Goal: Book appointment/travel/reservation

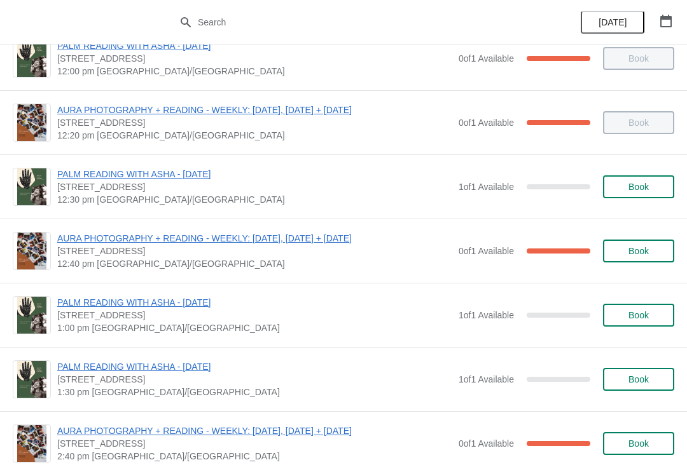
scroll to position [474, 0]
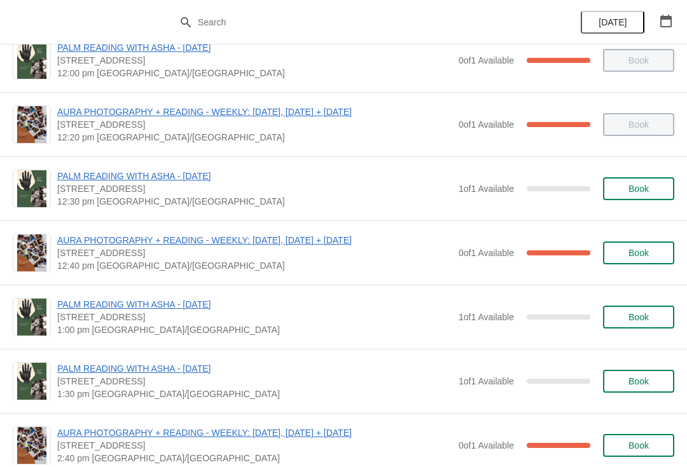
click at [646, 188] on span "Book" at bounding box center [638, 189] width 20 height 10
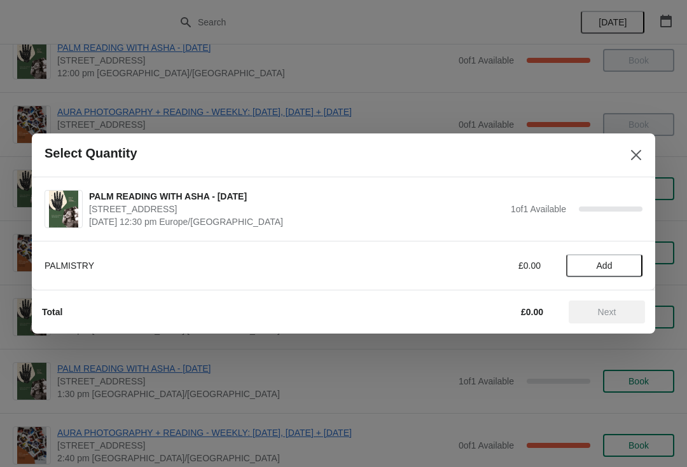
click at [608, 255] on button "Add" at bounding box center [604, 265] width 76 height 23
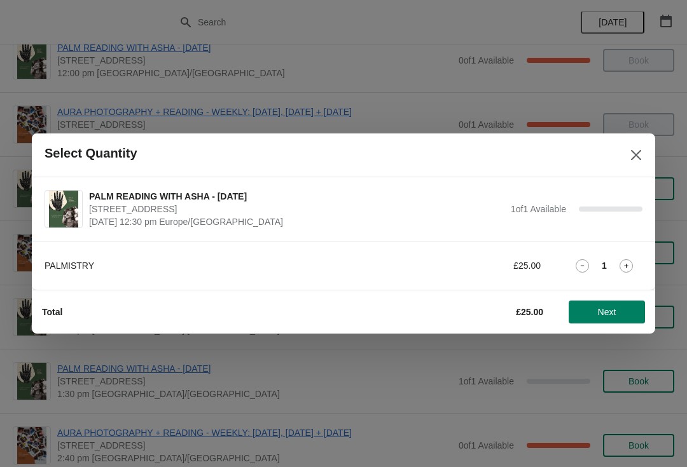
click at [621, 307] on span "Next" at bounding box center [606, 312] width 56 height 10
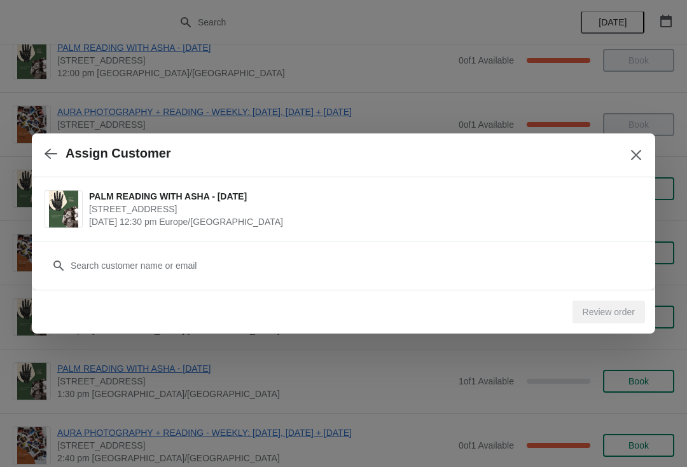
click at [637, 150] on icon "Close" at bounding box center [635, 155] width 13 height 13
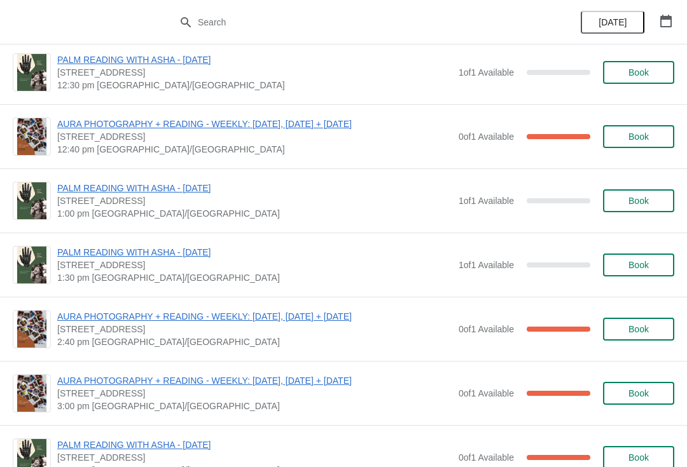
scroll to position [589, 0]
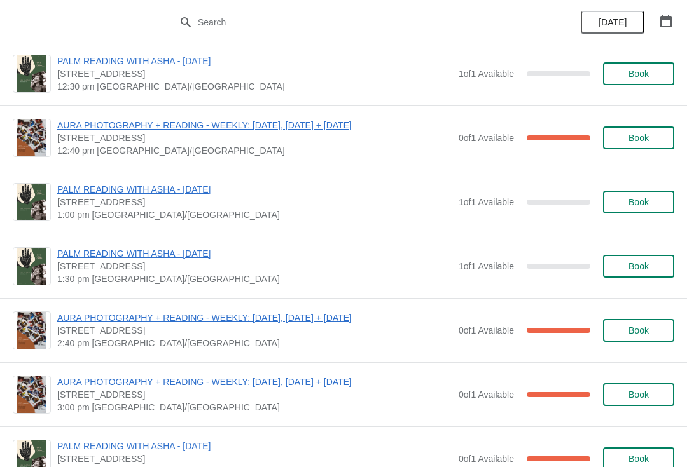
click at [659, 262] on span "Book" at bounding box center [638, 266] width 48 height 10
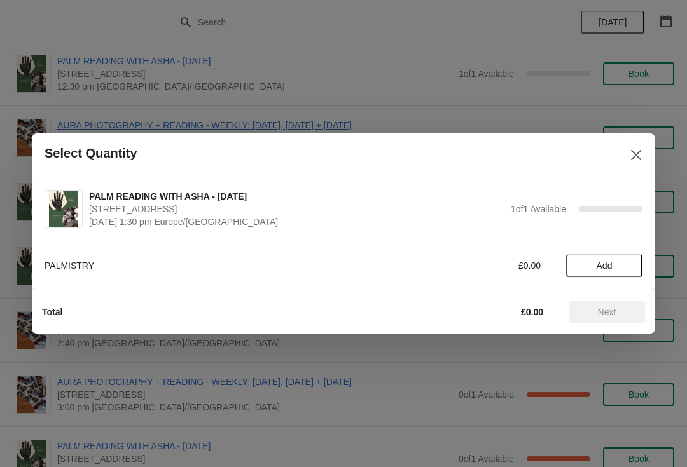
click at [625, 272] on button "Add" at bounding box center [604, 265] width 76 height 23
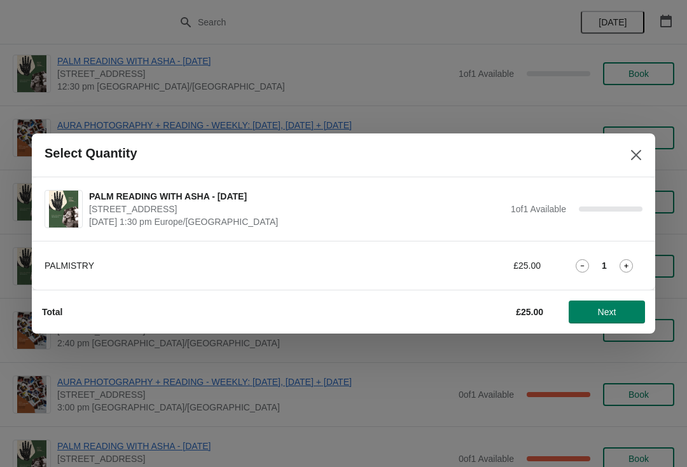
click at [616, 311] on span "Next" at bounding box center [607, 312] width 18 height 10
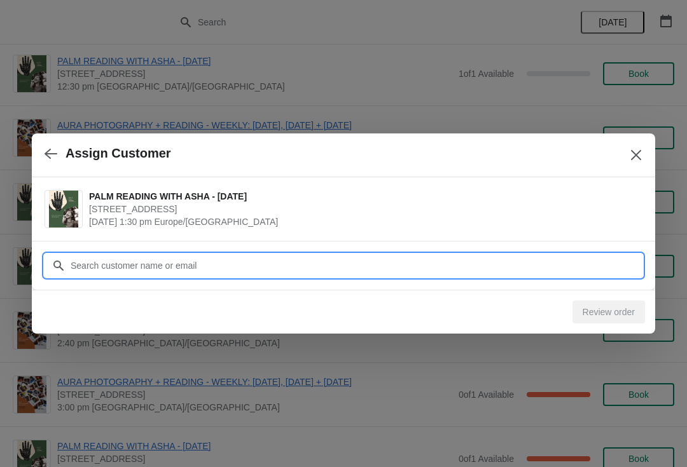
click at [496, 262] on input "Customer" at bounding box center [356, 265] width 572 height 23
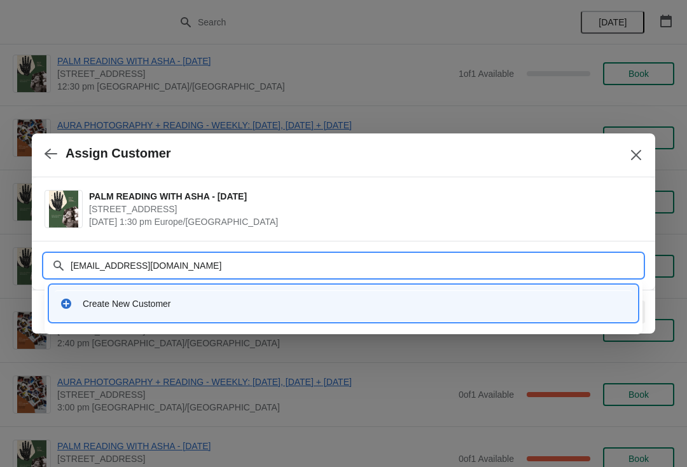
type input "[EMAIL_ADDRESS][DOMAIN_NAME]"
click at [127, 296] on div "Create New Customer" at bounding box center [343, 303] width 577 height 26
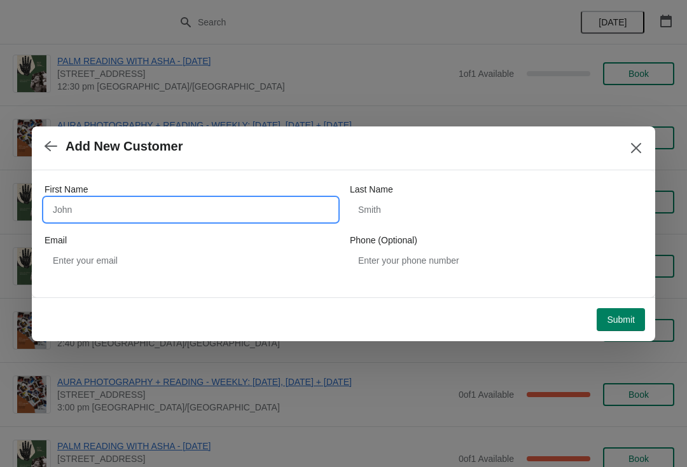
click at [165, 214] on input "First Name" at bounding box center [190, 209] width 292 height 23
type input "Freja"
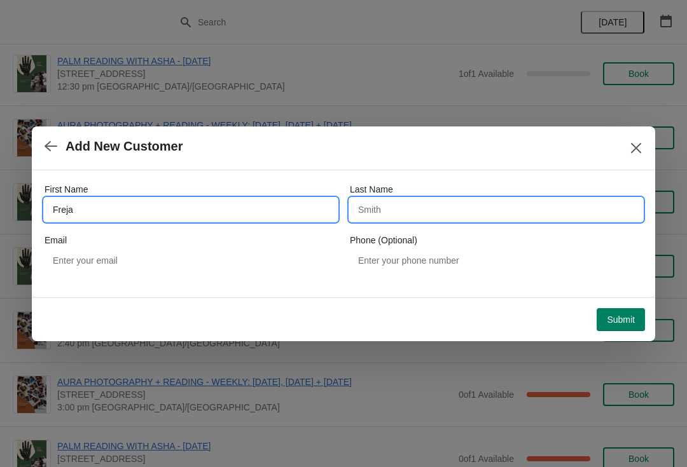
click at [473, 215] on input "Last Name" at bounding box center [496, 209] width 292 height 23
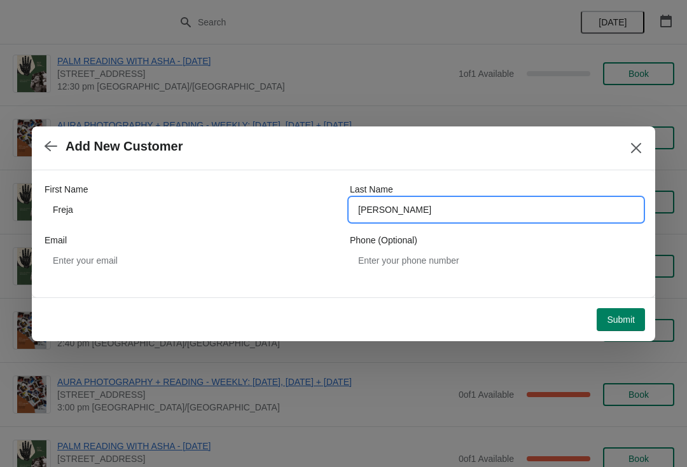
type input "[PERSON_NAME]"
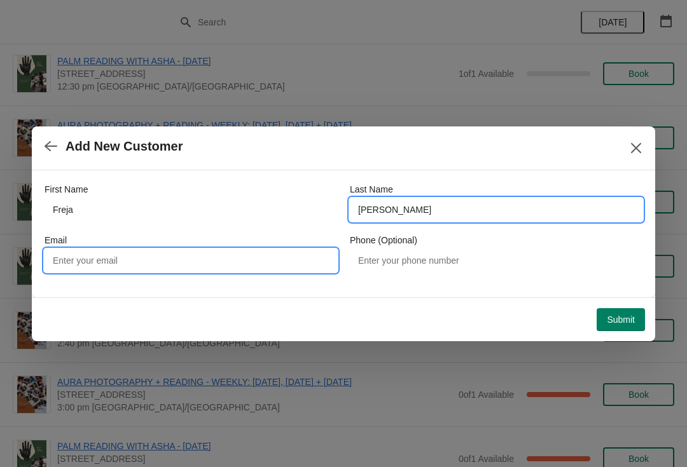
click at [250, 262] on input "Email" at bounding box center [190, 260] width 292 height 23
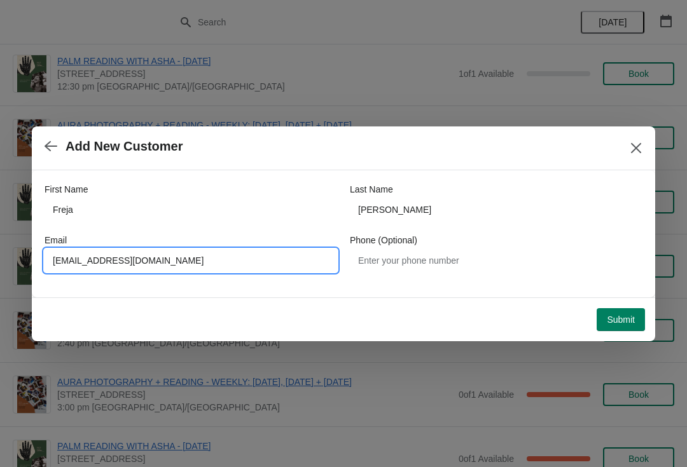
type input "[EMAIL_ADDRESS][DOMAIN_NAME]"
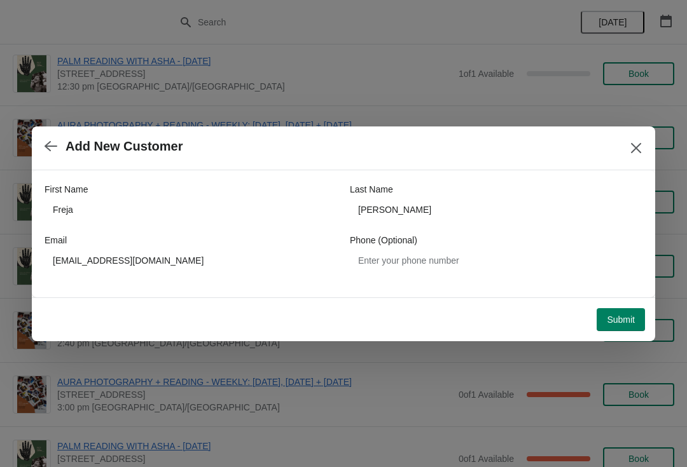
click at [620, 324] on span "Submit" at bounding box center [620, 320] width 28 height 10
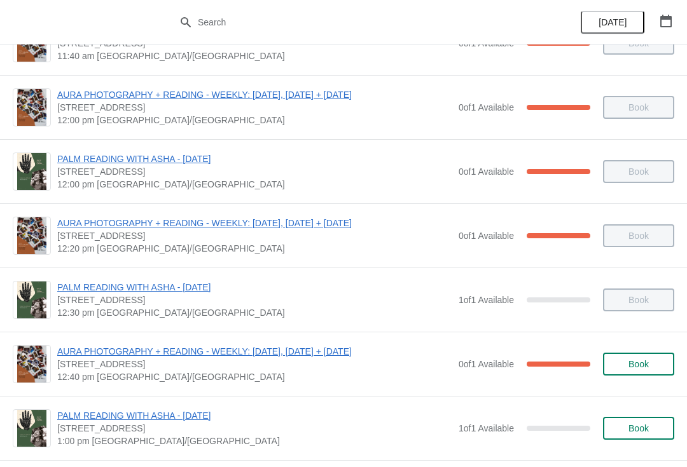
scroll to position [389, 0]
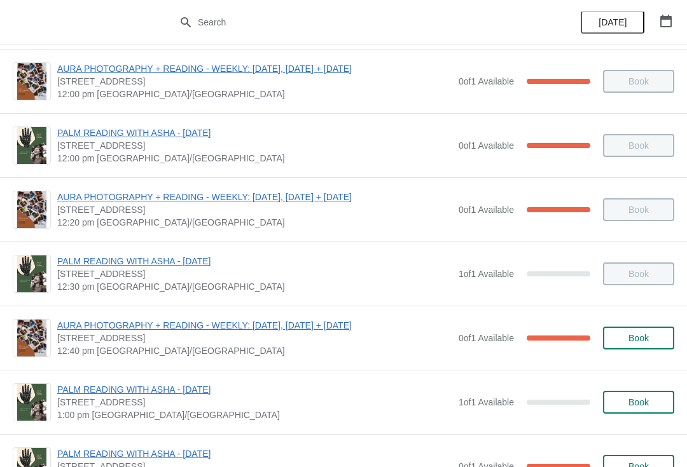
click at [638, 273] on div "Book" at bounding box center [632, 274] width 84 height 23
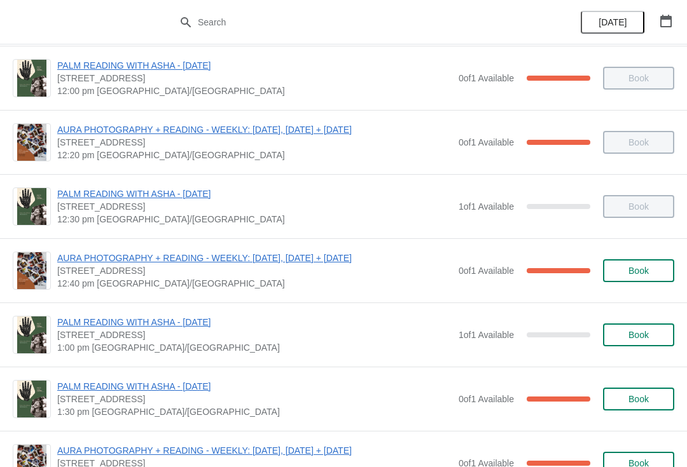
scroll to position [458, 0]
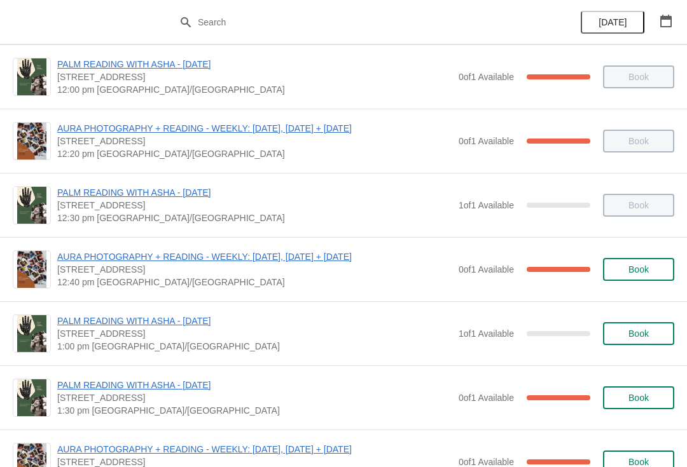
click at [655, 332] on span "Book" at bounding box center [638, 334] width 48 height 10
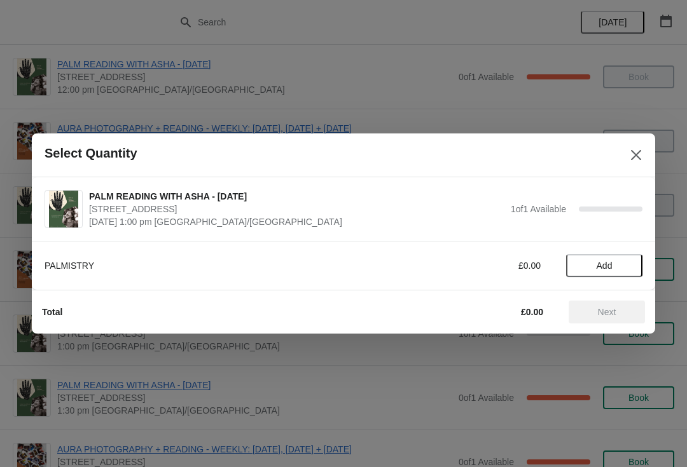
click at [611, 261] on span "Add" at bounding box center [604, 266] width 16 height 10
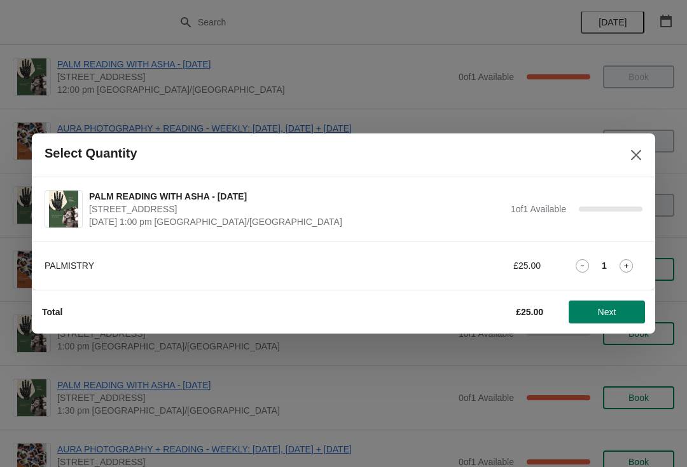
click at [609, 308] on span "Next" at bounding box center [607, 312] width 18 height 10
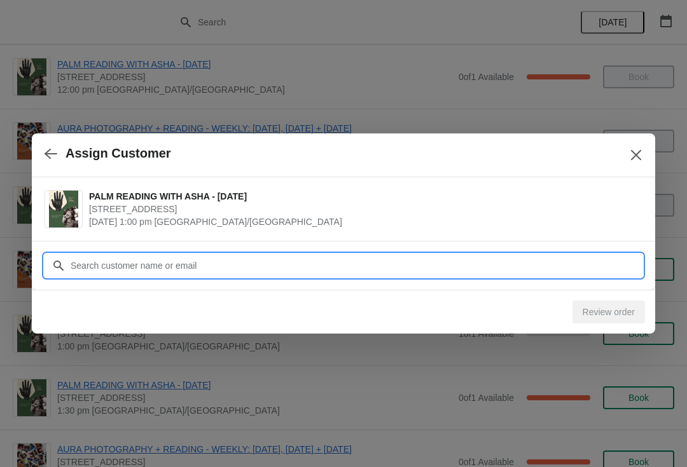
click at [301, 260] on input "Customer" at bounding box center [356, 265] width 572 height 23
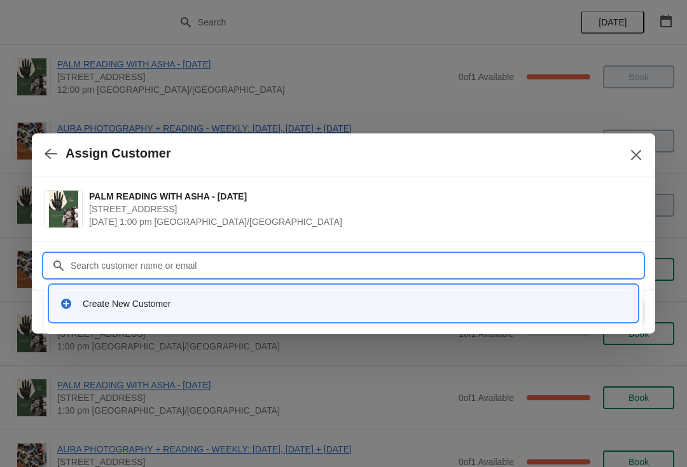
click at [181, 313] on div "Create New Customer" at bounding box center [343, 303] width 577 height 26
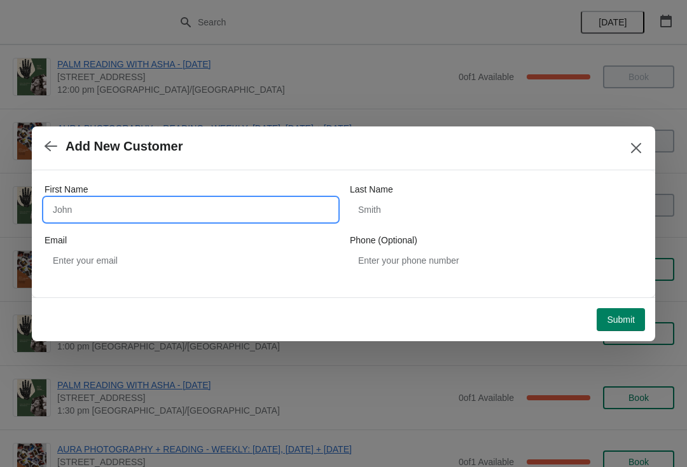
click at [145, 210] on input "First Name" at bounding box center [190, 209] width 292 height 23
type input "Amber"
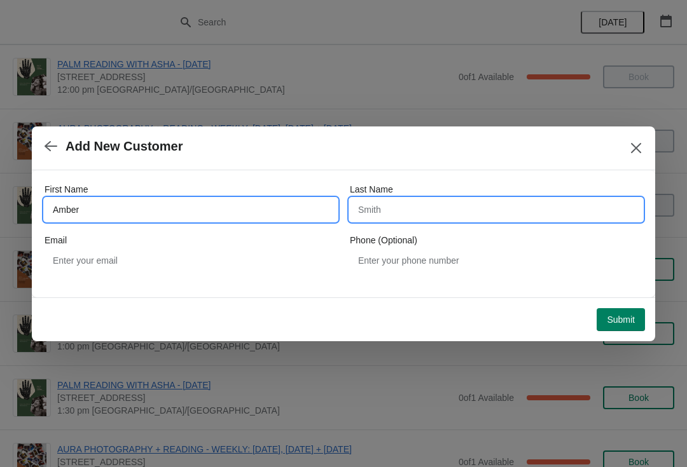
click at [421, 215] on input "Last Name" at bounding box center [496, 209] width 292 height 23
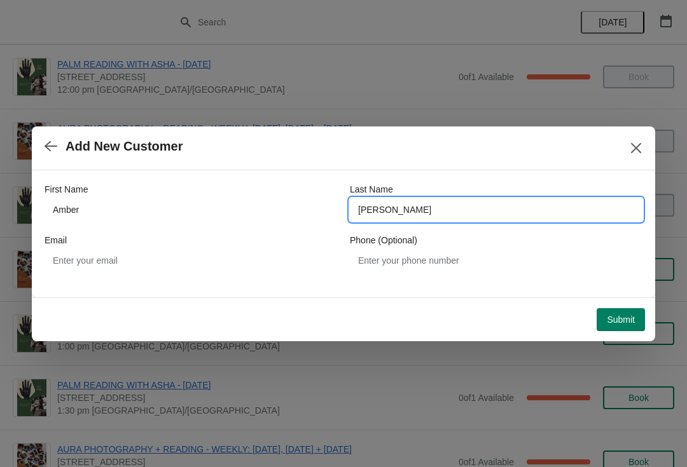
type input "Atkinson"
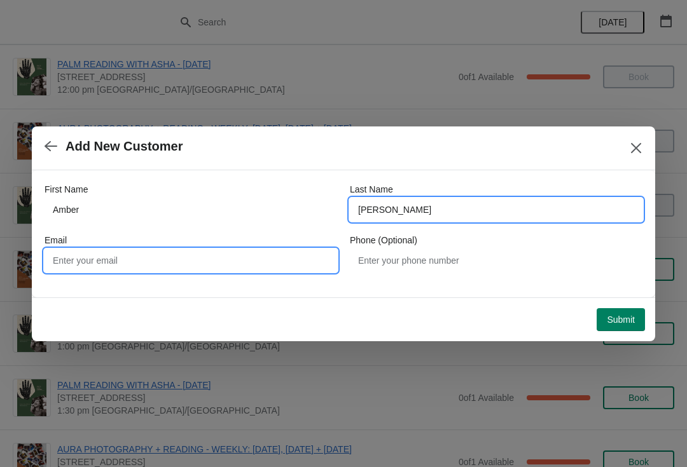
click at [191, 256] on input "Email" at bounding box center [190, 260] width 292 height 23
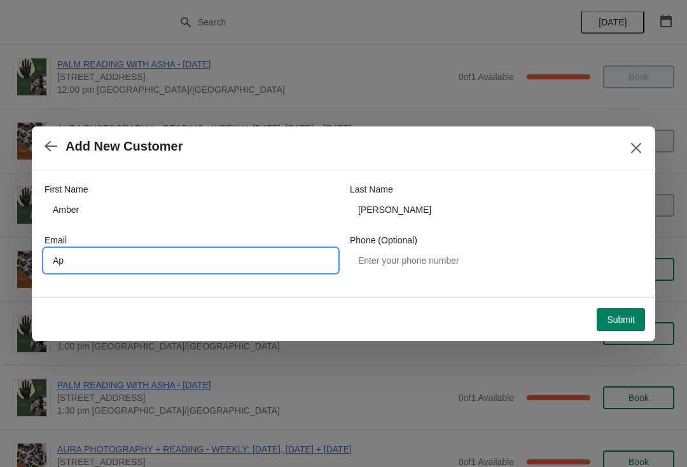
type input "A"
type input "ambergraceatkinson@icloud.com"
